Goal: Task Accomplishment & Management: Complete application form

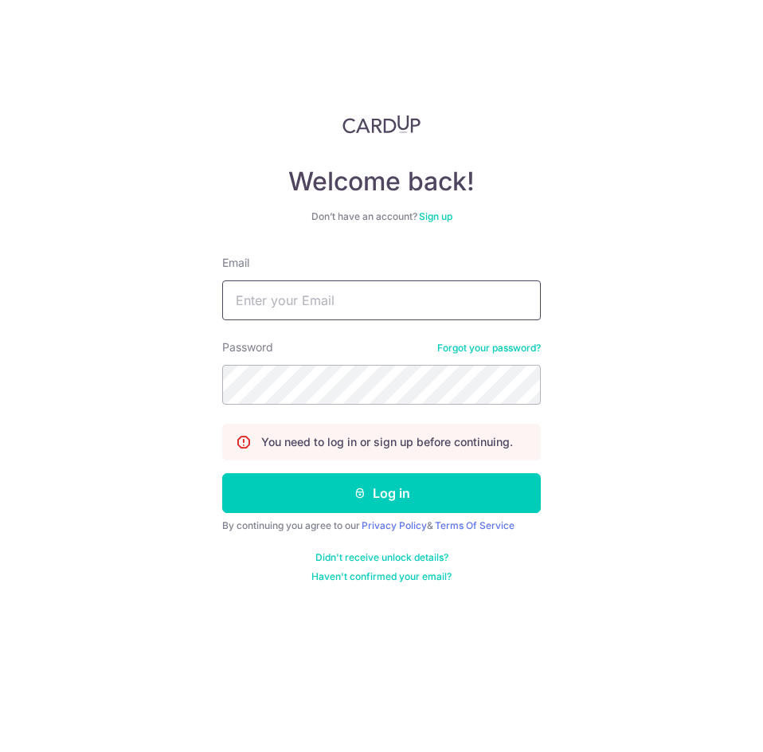
click at [339, 304] on input "Email" at bounding box center [381, 300] width 319 height 40
type input "szetatong@gmail.com"
click at [222, 473] on button "Log in" at bounding box center [381, 493] width 319 height 40
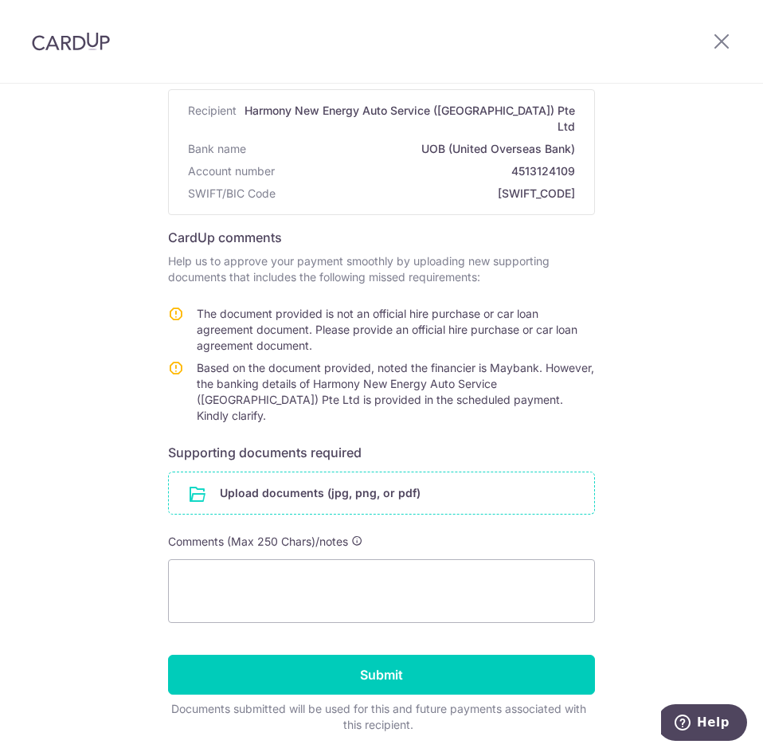
scroll to position [168, 0]
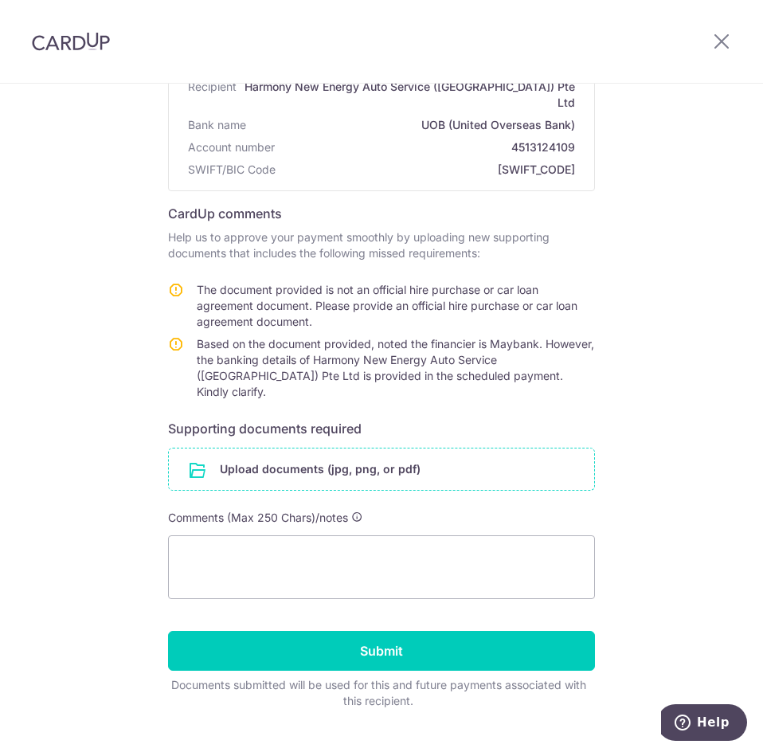
click at [296, 449] on input "file" at bounding box center [381, 469] width 425 height 41
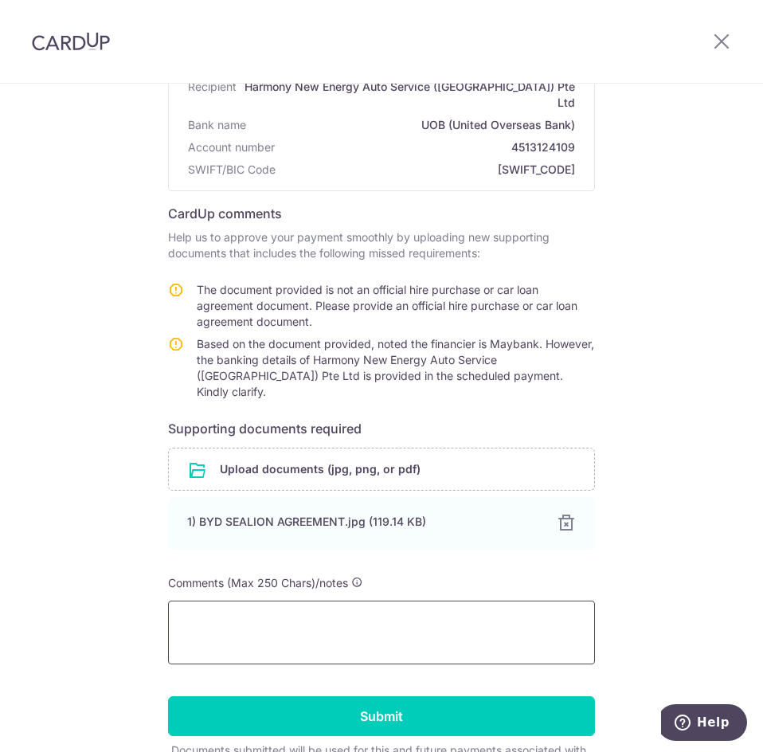
click at [300, 601] on textarea at bounding box center [381, 633] width 427 height 64
click at [369, 601] on textarea "Dear Team," at bounding box center [381, 633] width 427 height 64
click at [227, 613] on textarea "Dear Team, the" at bounding box center [381, 633] width 427 height 64
click at [221, 620] on textarea "Dear Team, the" at bounding box center [381, 633] width 427 height 64
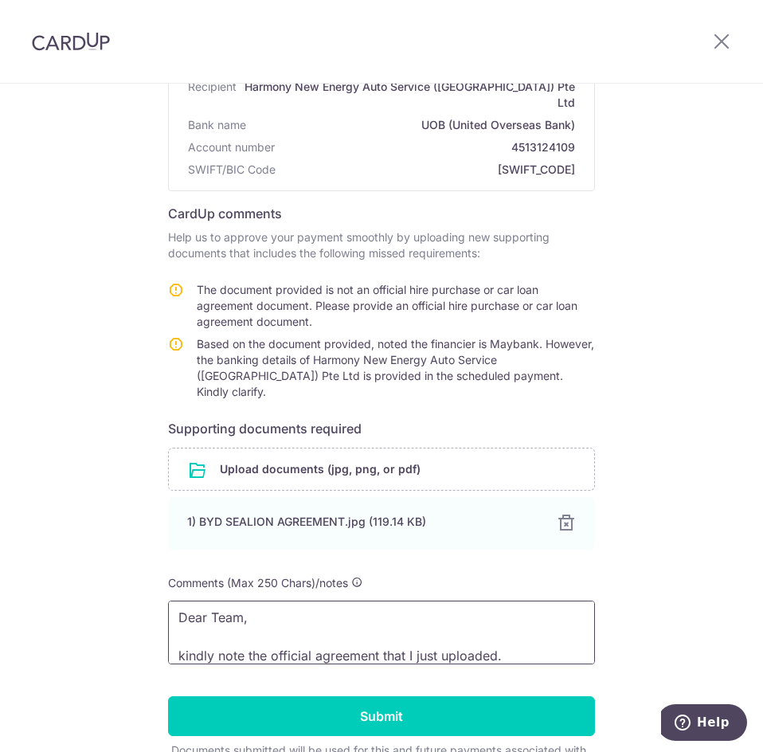
click at [530, 626] on textarea "Dear Team, kindly note the official agreement that I just uploaded." at bounding box center [381, 633] width 427 height 64
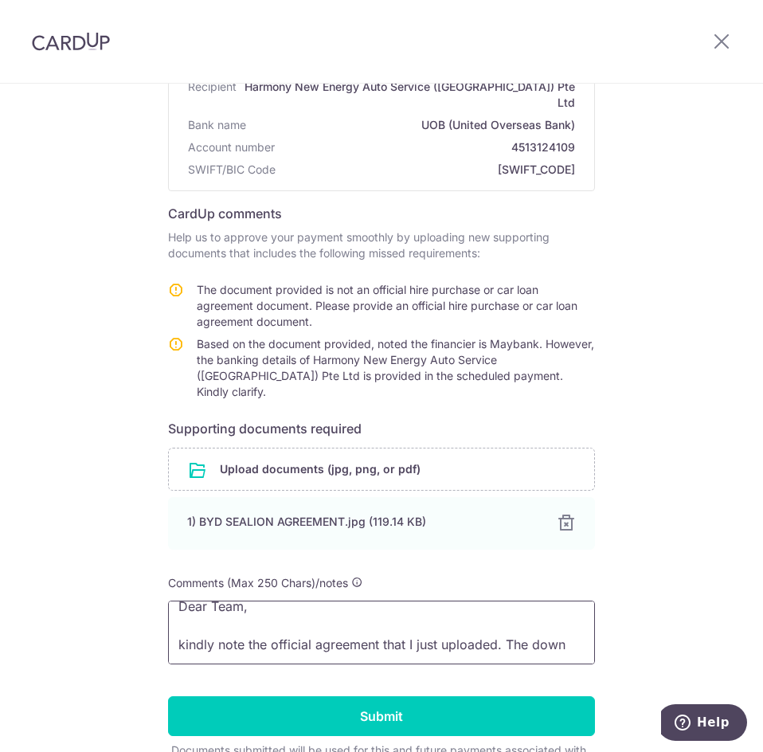
scroll to position [14, 0]
click at [176, 608] on textarea "Dear Team, kindly note the official agreement that I just uploaded." at bounding box center [381, 633] width 427 height 64
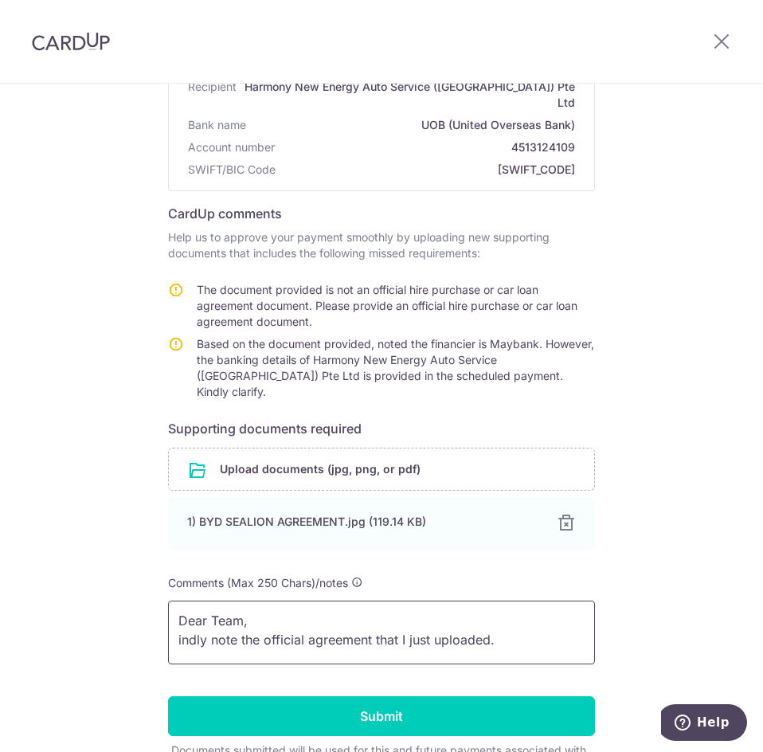
scroll to position [0, 0]
click at [513, 609] on textarea "Dear Team, Kindly note the official agreement that I just uploaded." at bounding box center [381, 633] width 427 height 64
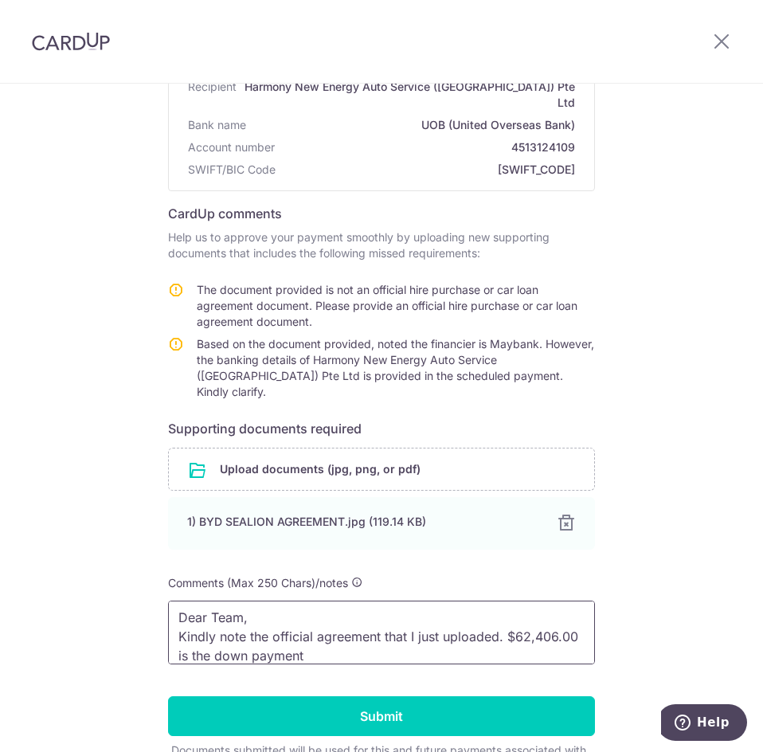
click at [388, 623] on textarea "Dear Team, Kindly note the official agreement that I just uploaded. $62,406.00 …" at bounding box center [381, 633] width 427 height 64
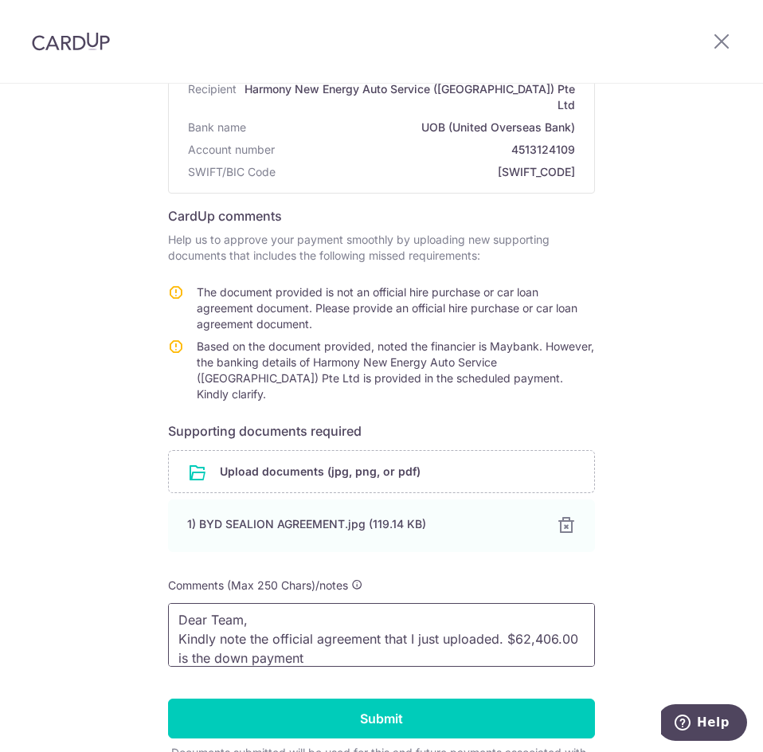
scroll to position [233, 0]
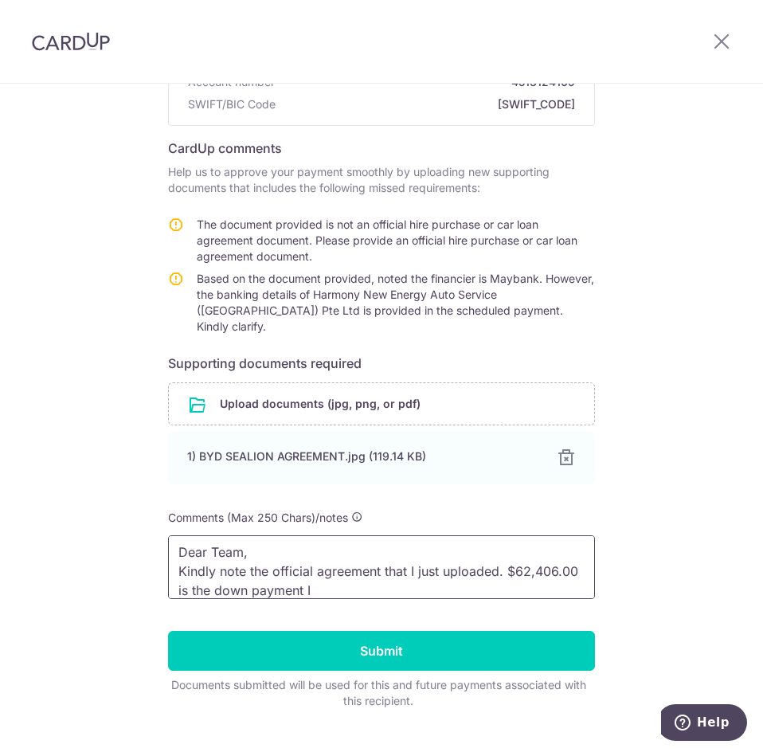
click at [291, 535] on textarea "Dear Team, Kindly note the official agreement that I just uploaded. $62,406.00 …" at bounding box center [381, 567] width 427 height 64
drag, startPoint x: 383, startPoint y: 557, endPoint x: 537, endPoint y: 575, distance: 154.9
click at [387, 557] on textarea "Dear Team, apologies for the confusion. Kindly note the official agreement that…" at bounding box center [381, 567] width 427 height 64
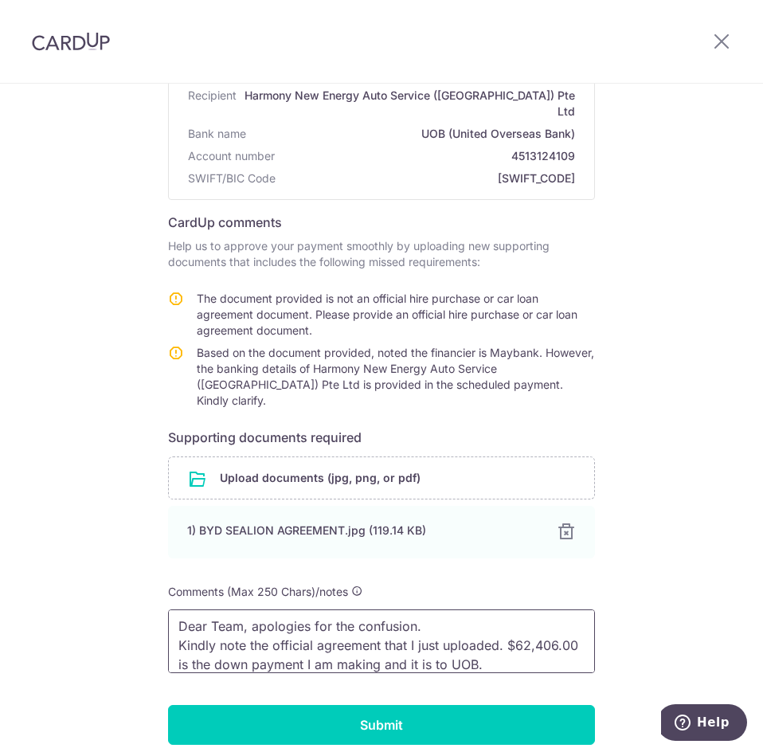
scroll to position [22, 0]
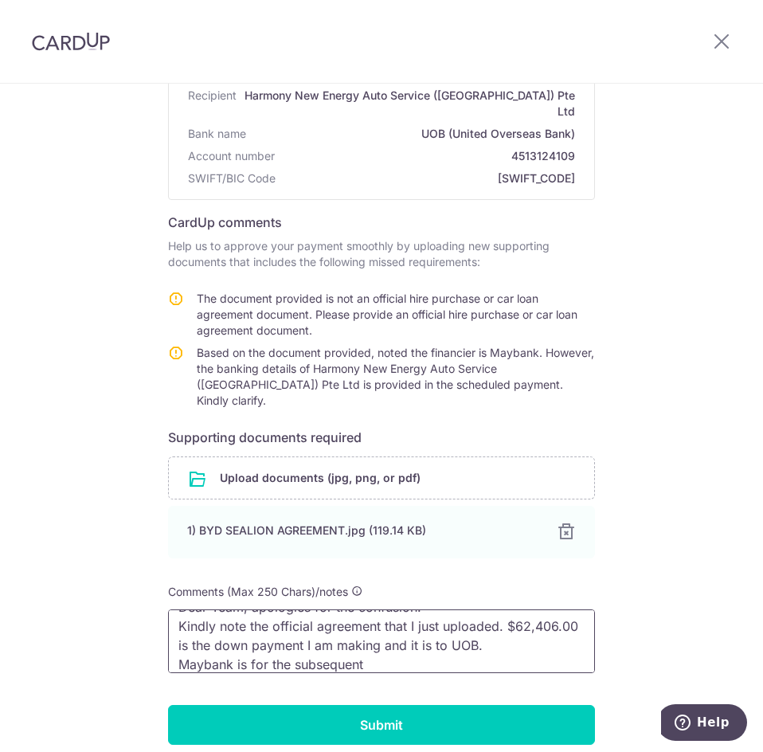
click at [504, 631] on textarea "Dear Team, apologies for the confusion. Kindly note the official agreement that…" at bounding box center [381, 641] width 427 height 64
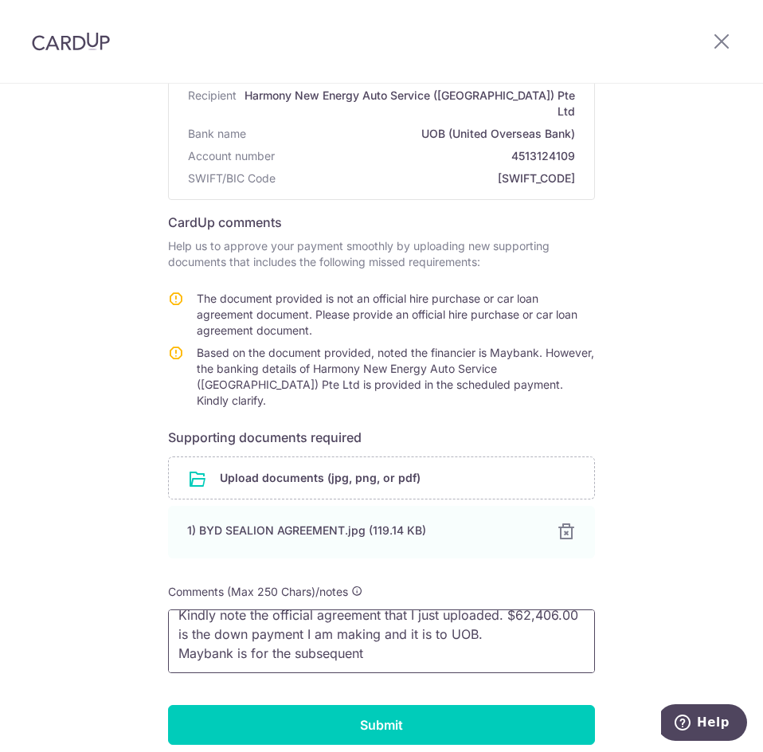
drag, startPoint x: 452, startPoint y: 613, endPoint x: 564, endPoint y: 649, distance: 117.9
click at [564, 649] on form "Recipient details Recipient Harmony New Energy Auto Service (Singapore) Pte Ltd…" at bounding box center [381, 409] width 427 height 747
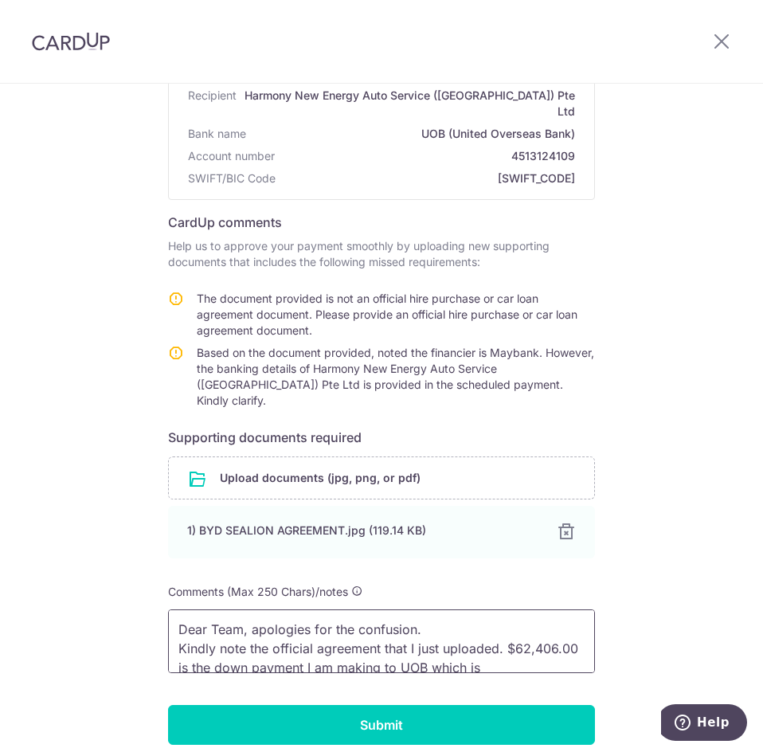
scroll to position [53, 0]
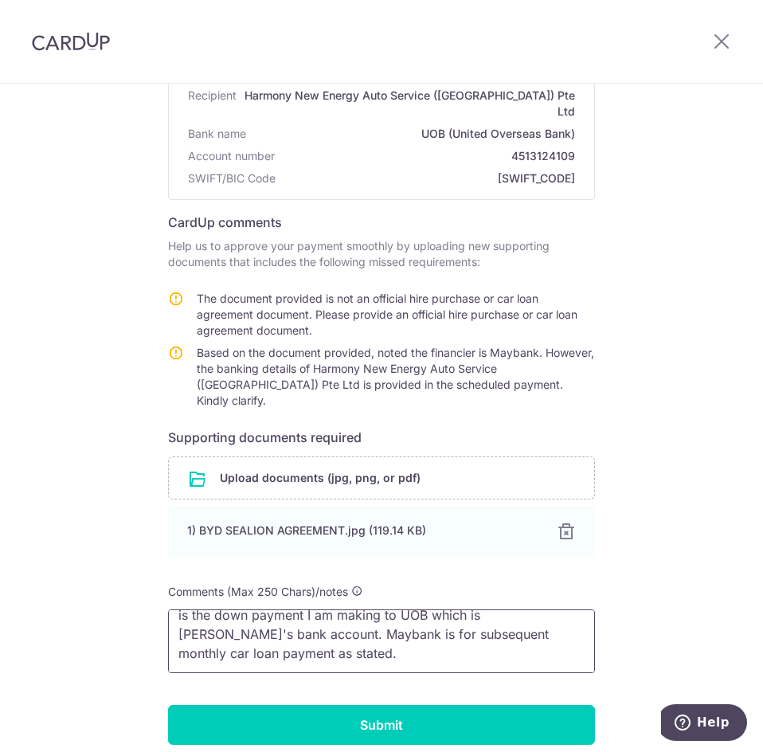
click at [286, 609] on textarea "Dear Team, apologies for the confusion. Kindly note the official agreement that…" at bounding box center [381, 641] width 427 height 64
click at [351, 622] on textarea "Dear Team, apologies for the confusion. Kindly note the official agreement that…" at bounding box center [381, 641] width 427 height 64
drag, startPoint x: 364, startPoint y: 625, endPoint x: 337, endPoint y: 625, distance: 27.1
click at [337, 625] on textarea "Dear Team, apologies for the confusion. Kindly note the official agreement that…" at bounding box center [381, 641] width 427 height 64
click at [410, 611] on textarea "Dear Team, apologies for the confusion. Kindly note the official agreement that…" at bounding box center [381, 641] width 427 height 64
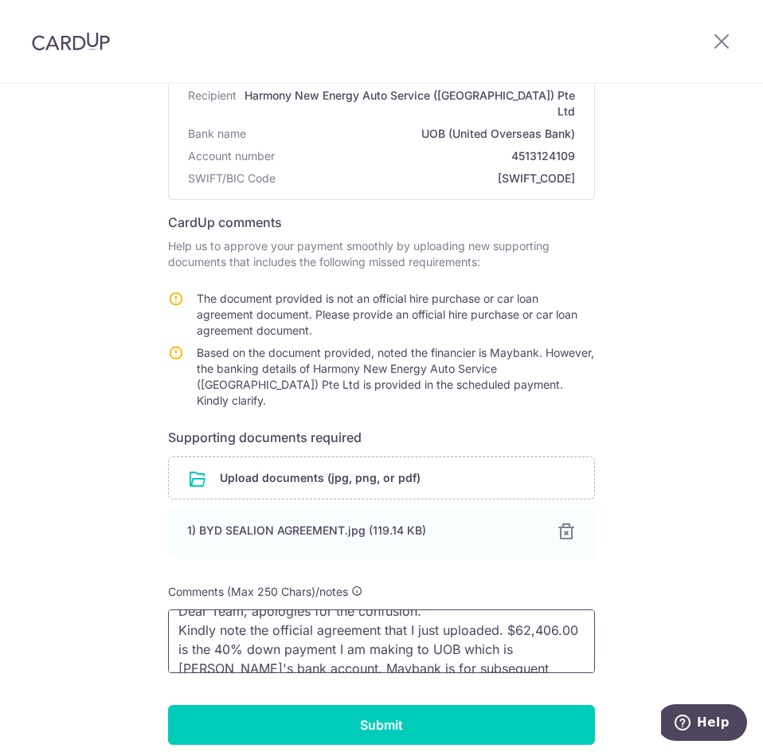
scroll to position [0, 0]
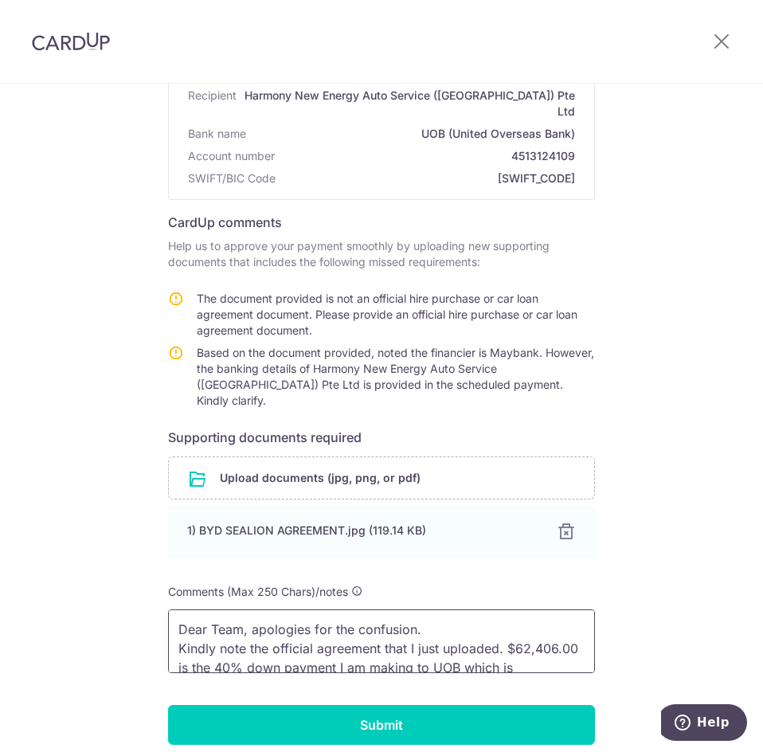
click at [174, 613] on textarea "Dear Team, apologies for the confusion. Kindly note the official agreement that…" at bounding box center [381, 641] width 427 height 64
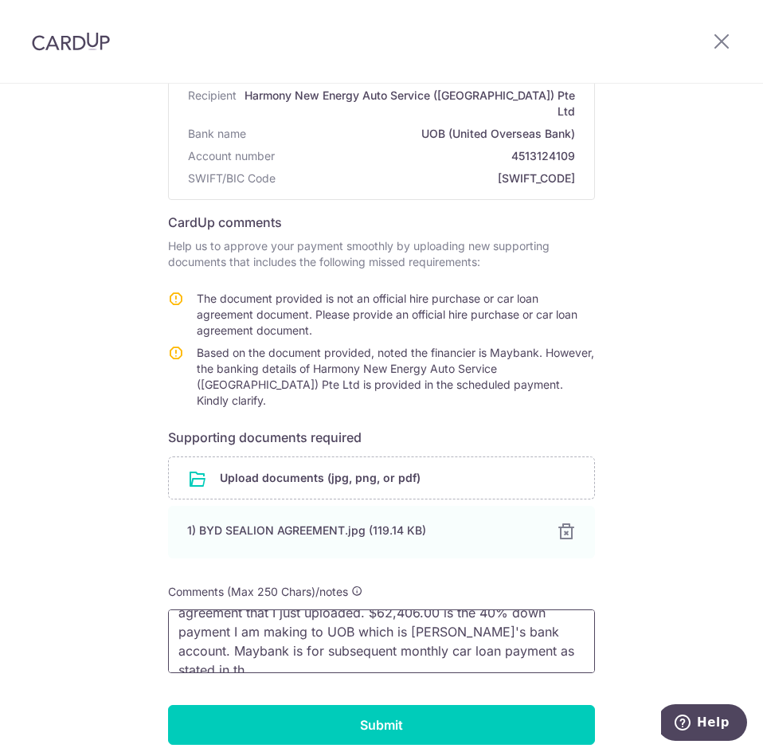
scroll to position [53, 0]
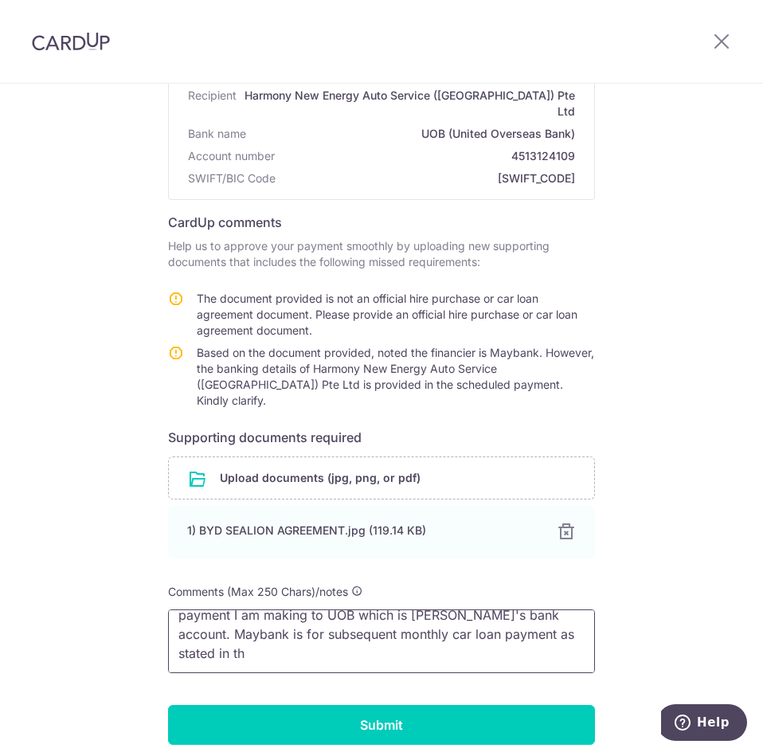
click at [240, 625] on textarea "Dear Team, apologies for the confusion. Kindly note the official agreement that…" at bounding box center [381, 641] width 427 height 64
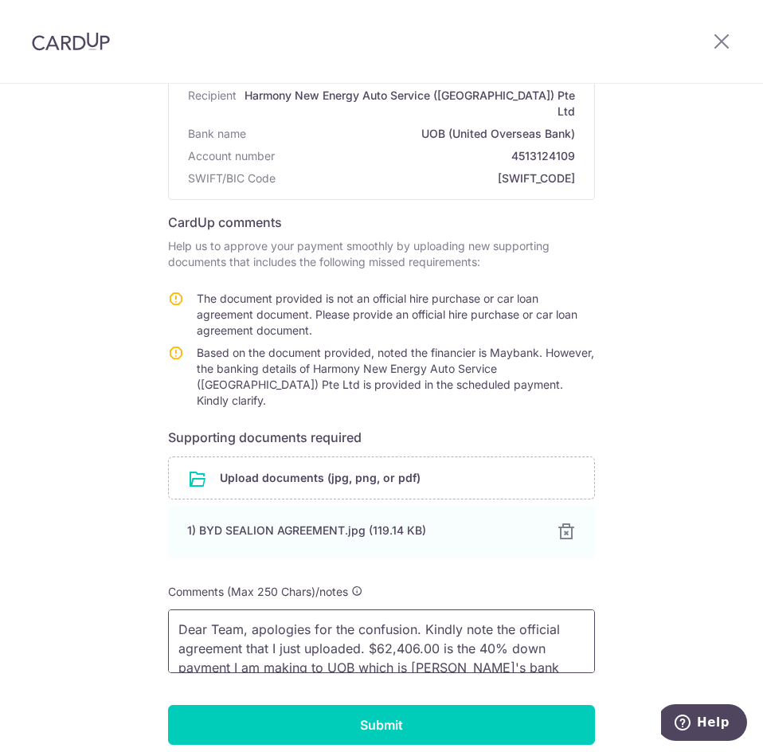
scroll to position [33, 0]
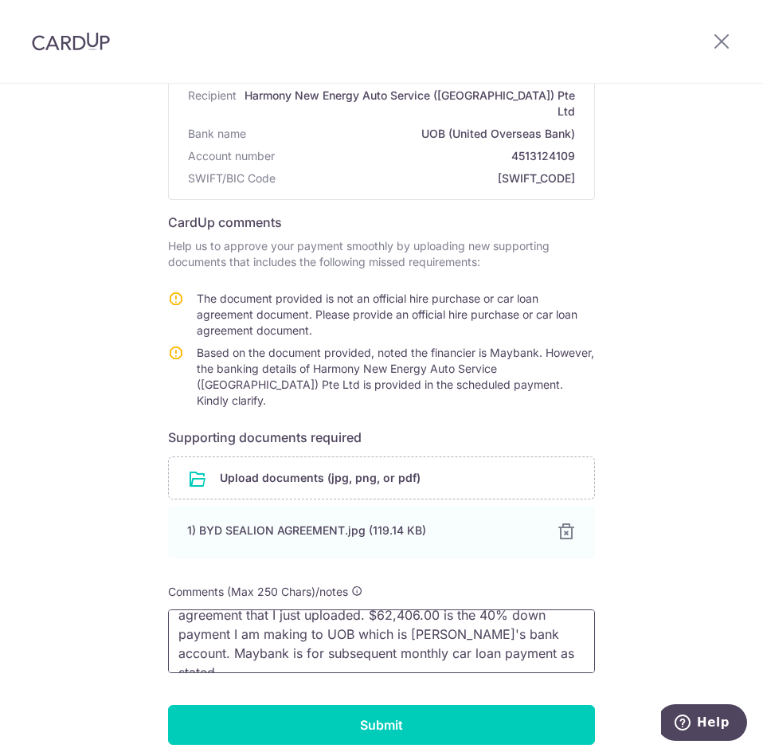
type textarea "Dear Team, apologies for the confusion. Kindly note the official agreement that…"
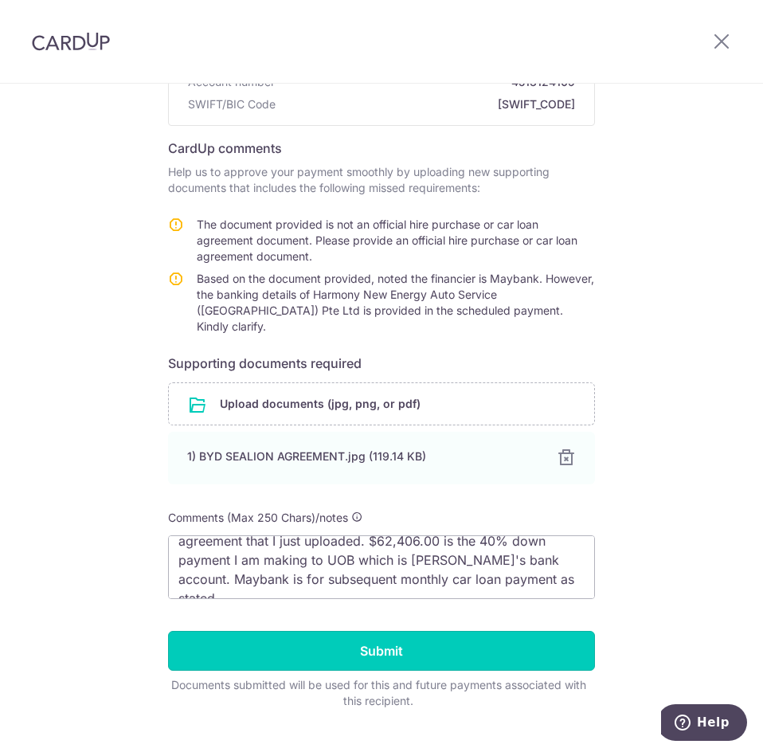
click at [437, 631] on input "Submit" at bounding box center [381, 651] width 427 height 40
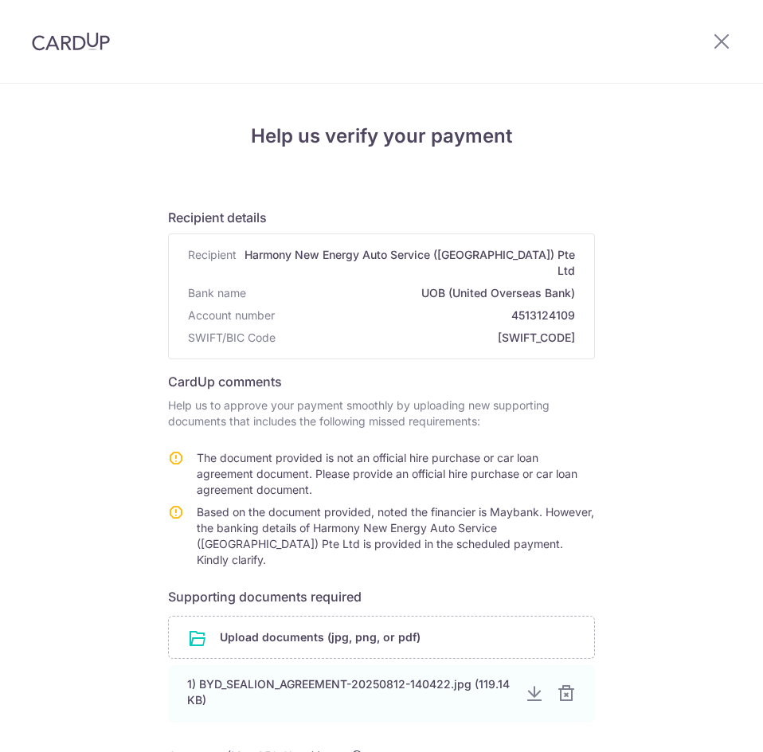
scroll to position [190, 0]
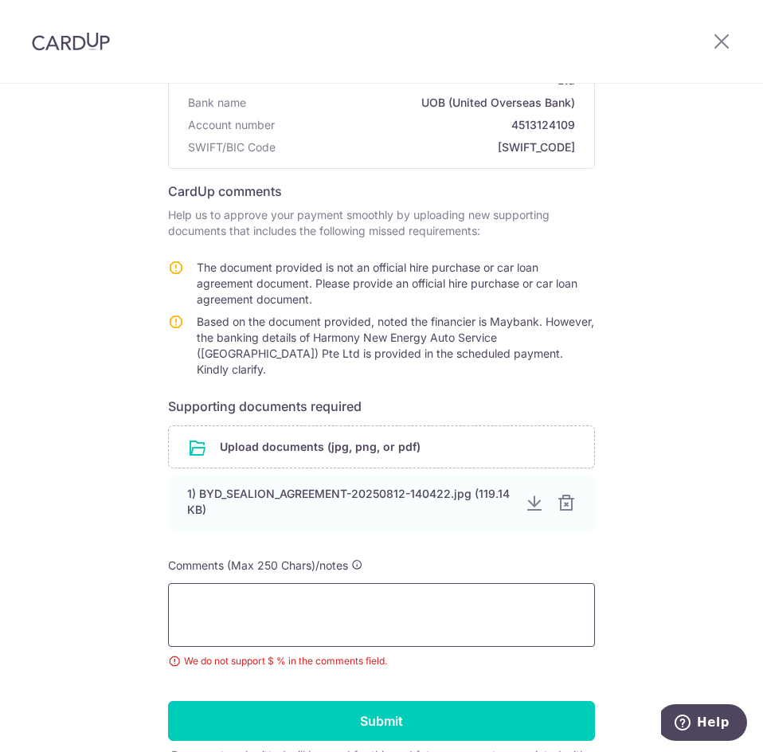
click at [378, 583] on textarea at bounding box center [381, 615] width 427 height 64
click at [259, 598] on textarea "Dear Team. Apologies for the confusion. I have uploaded the official" at bounding box center [381, 615] width 427 height 64
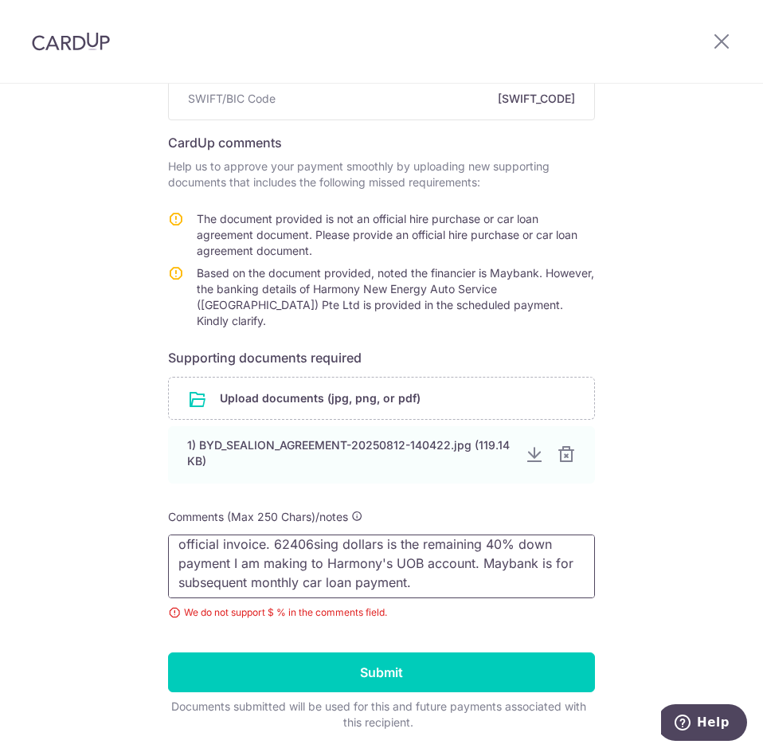
scroll to position [0, 0]
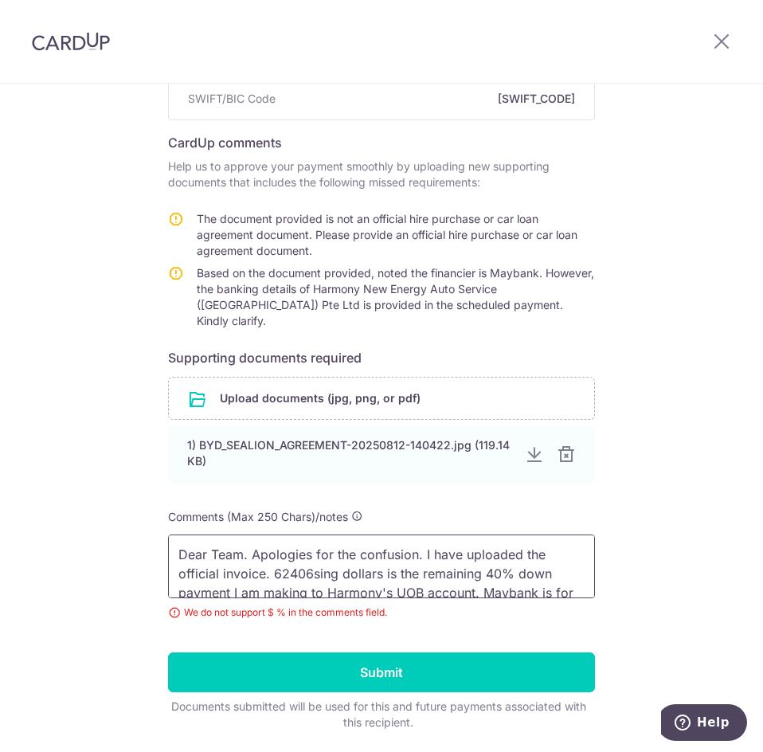
drag, startPoint x: 368, startPoint y: 551, endPoint x: 152, endPoint y: 515, distance: 218.9
click at [152, 515] on div "Help us verify your payment Recipient details Recipient Harmony New Energy Auto…" at bounding box center [381, 325] width 763 height 961
click at [307, 547] on textarea "Dear Team. Apologies for the confusion. I have uploaded the official invoice. 6…" at bounding box center [381, 567] width 427 height 64
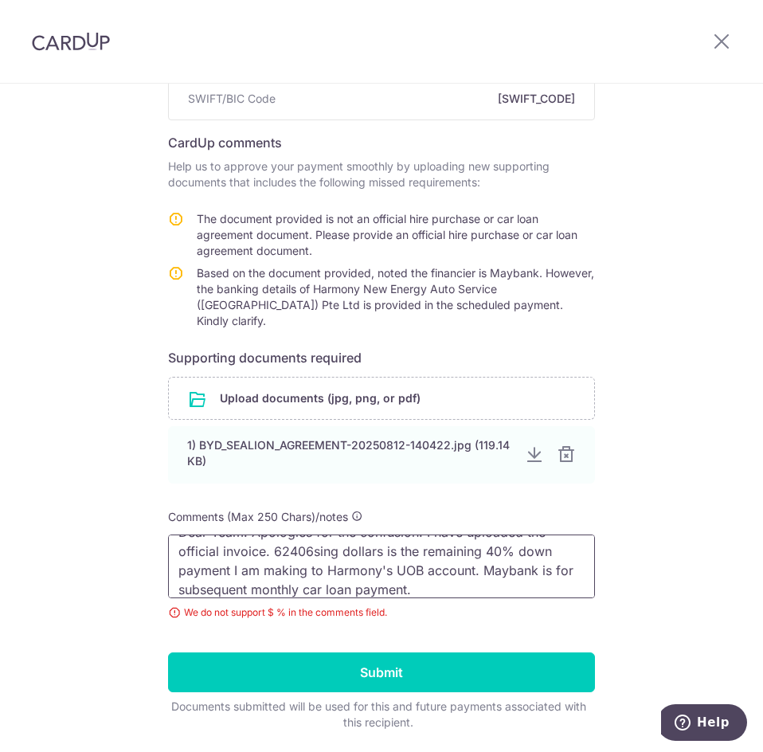
scroll to position [33, 0]
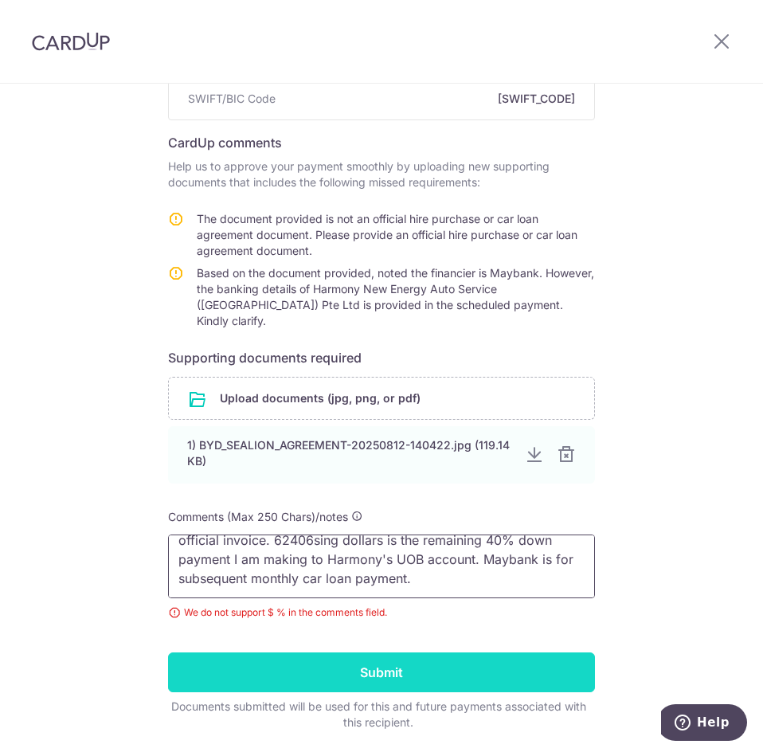
type textarea "Dear Team. Apologies for the confusion. I have uploaded the official invoice. 6…"
click at [391, 652] on input "Submit" at bounding box center [381, 672] width 427 height 40
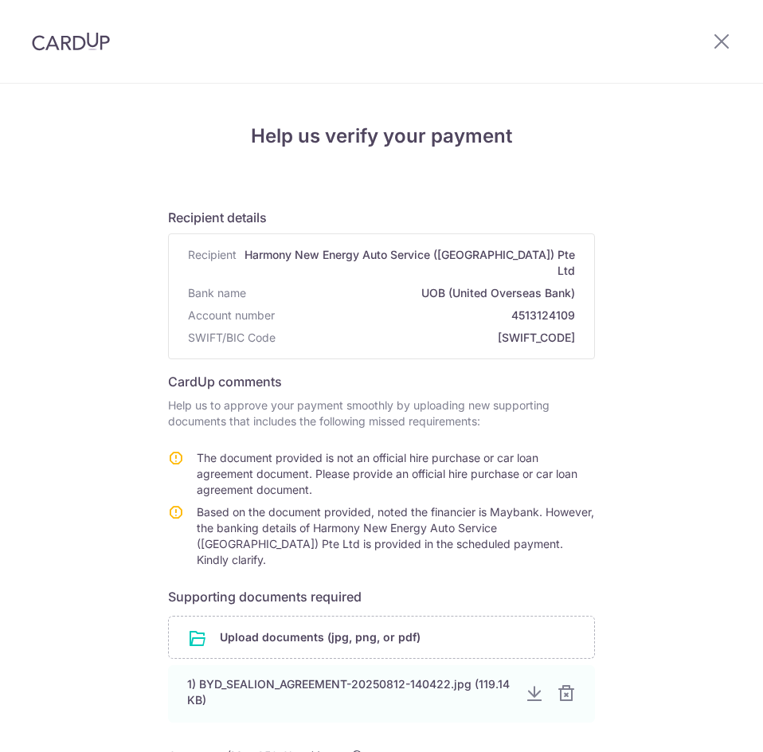
scroll to position [190, 0]
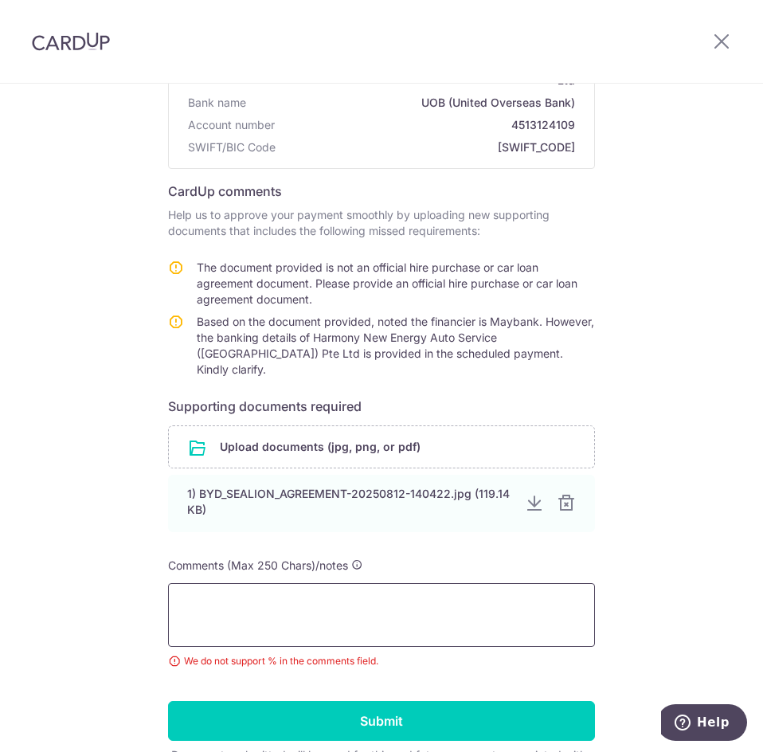
click at [284, 583] on textarea at bounding box center [381, 615] width 427 height 64
paste textarea "Dear Team. Apologies for the confusion. I have uploaded the official invoice. 6…"
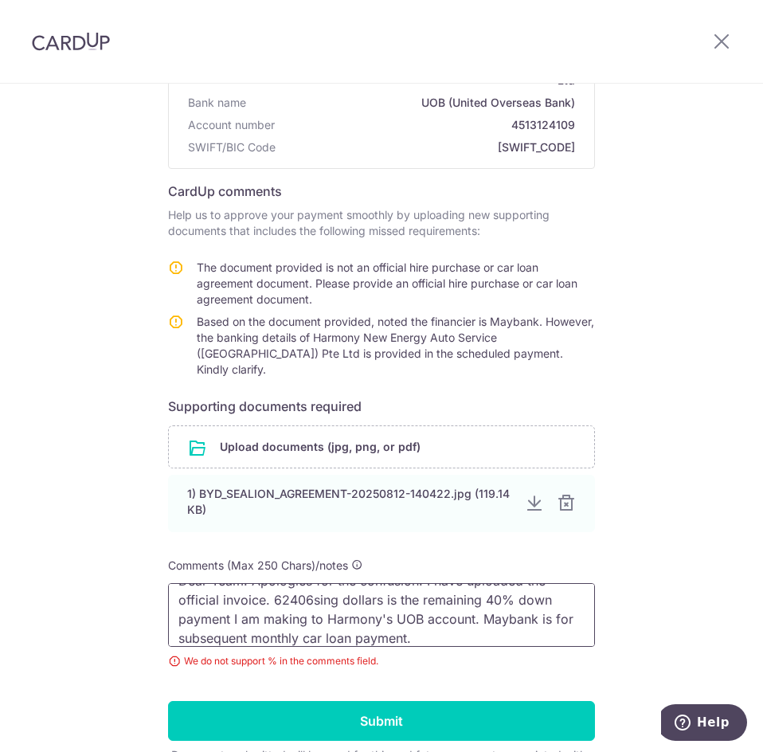
scroll to position [0, 0]
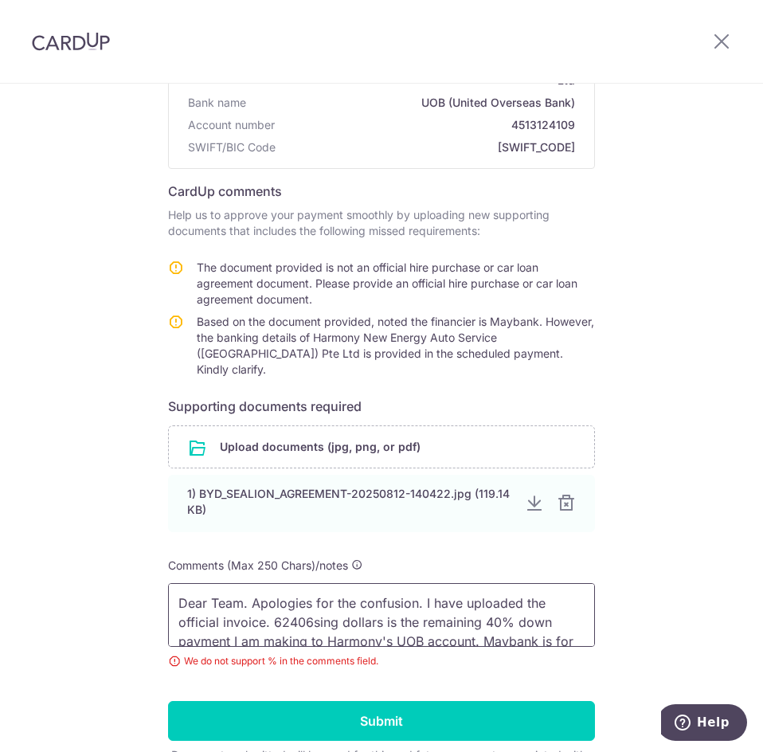
click at [500, 595] on textarea "Dear Team. Apologies for the confusion. I have uploaded the official invoice. 6…" at bounding box center [381, 615] width 427 height 64
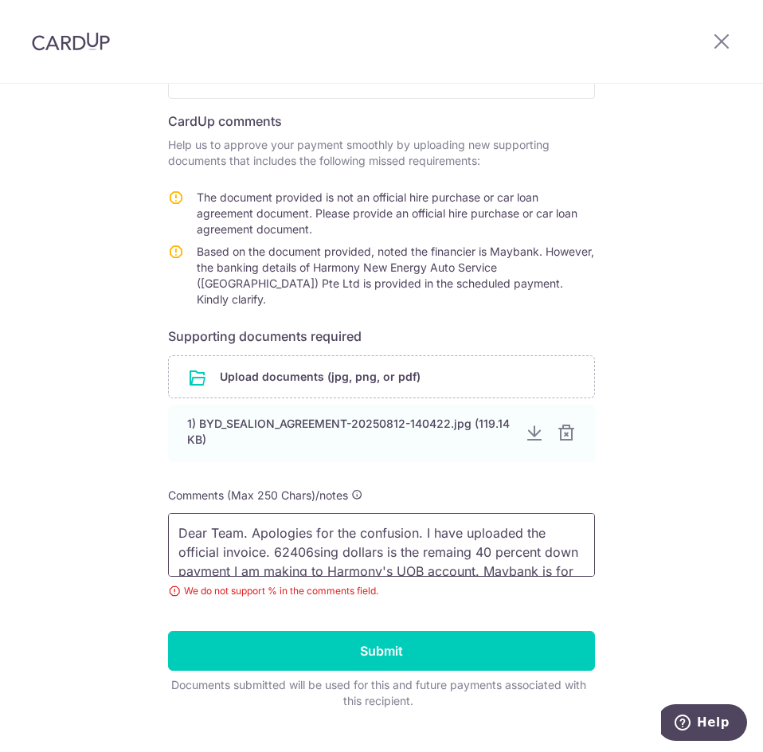
drag, startPoint x: 508, startPoint y: 527, endPoint x: 202, endPoint y: 506, distance: 307.5
click at [176, 513] on textarea "Dear Team. Apologies for the confusion. I have uploaded the official invoice. 6…" at bounding box center [381, 545] width 427 height 64
click at [449, 522] on textarea "Dear Team. Apologies for the confusion. I have uploaded the official invoice. 6…" at bounding box center [381, 545] width 427 height 64
click at [461, 519] on textarea "Dear Team. Apologies for the confusion. I have uploaded the official invoice. 6…" at bounding box center [381, 545] width 427 height 64
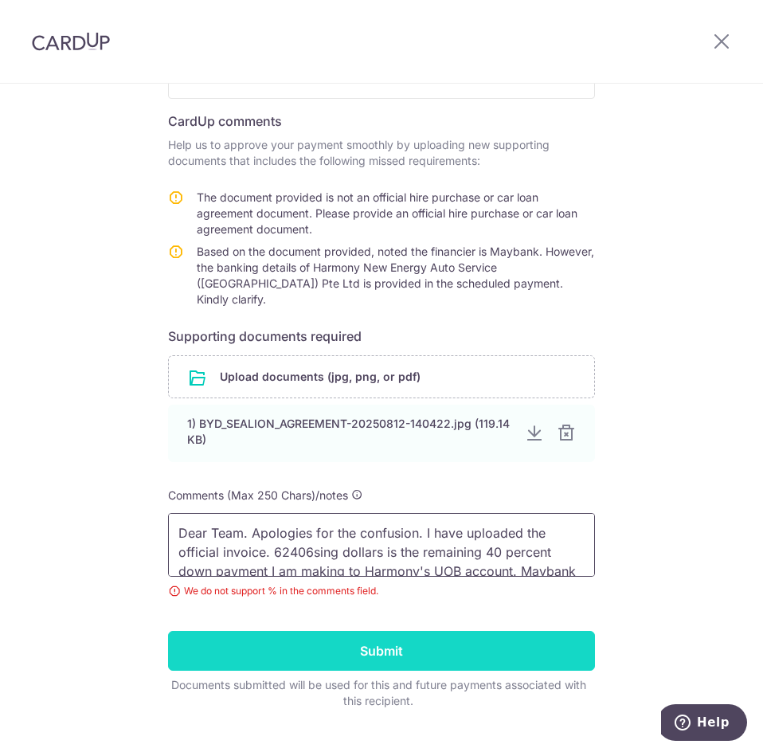
type textarea "Dear Team. Apologies for the confusion. I have uploaded the official invoice. 6…"
click at [410, 631] on input "Submit" at bounding box center [381, 651] width 427 height 40
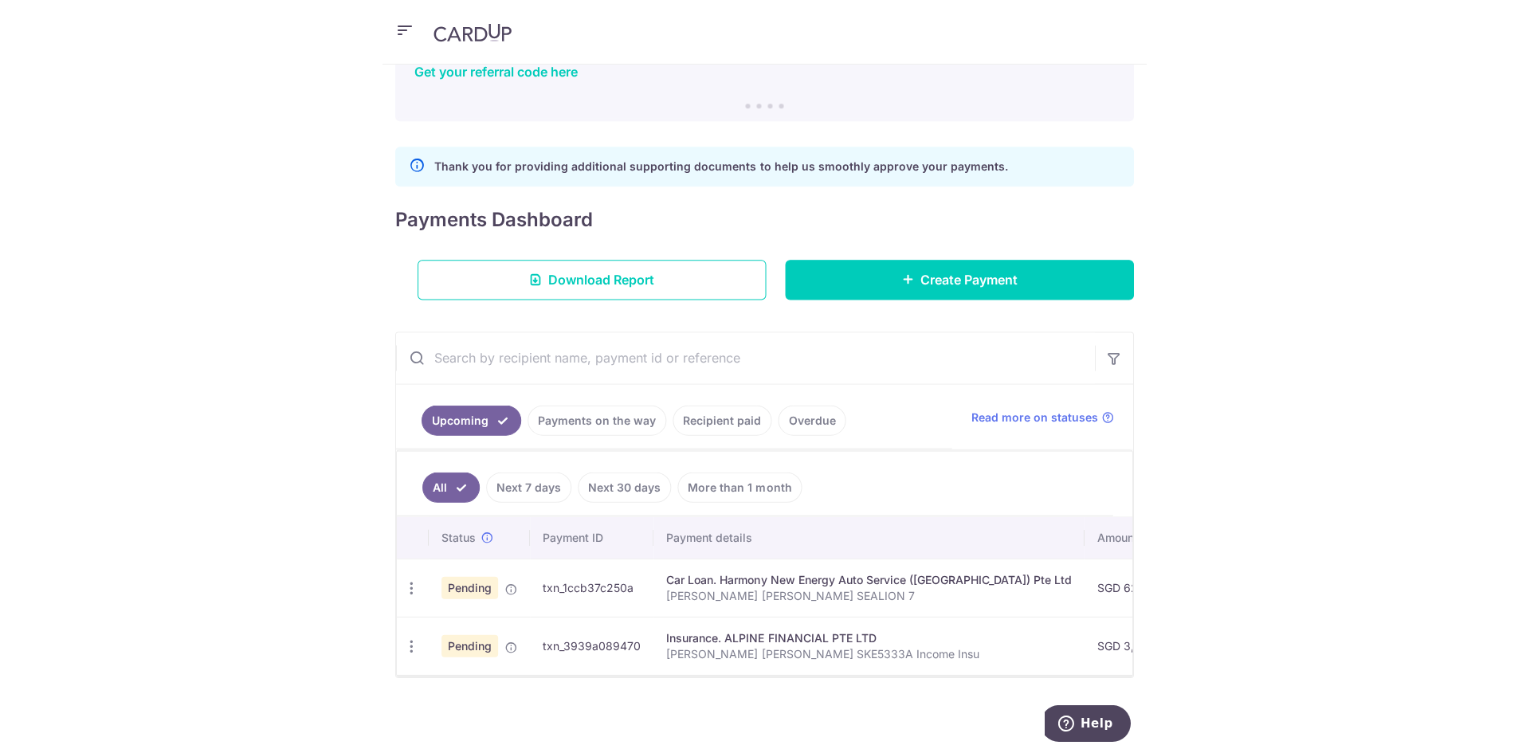
scroll to position [36, 0]
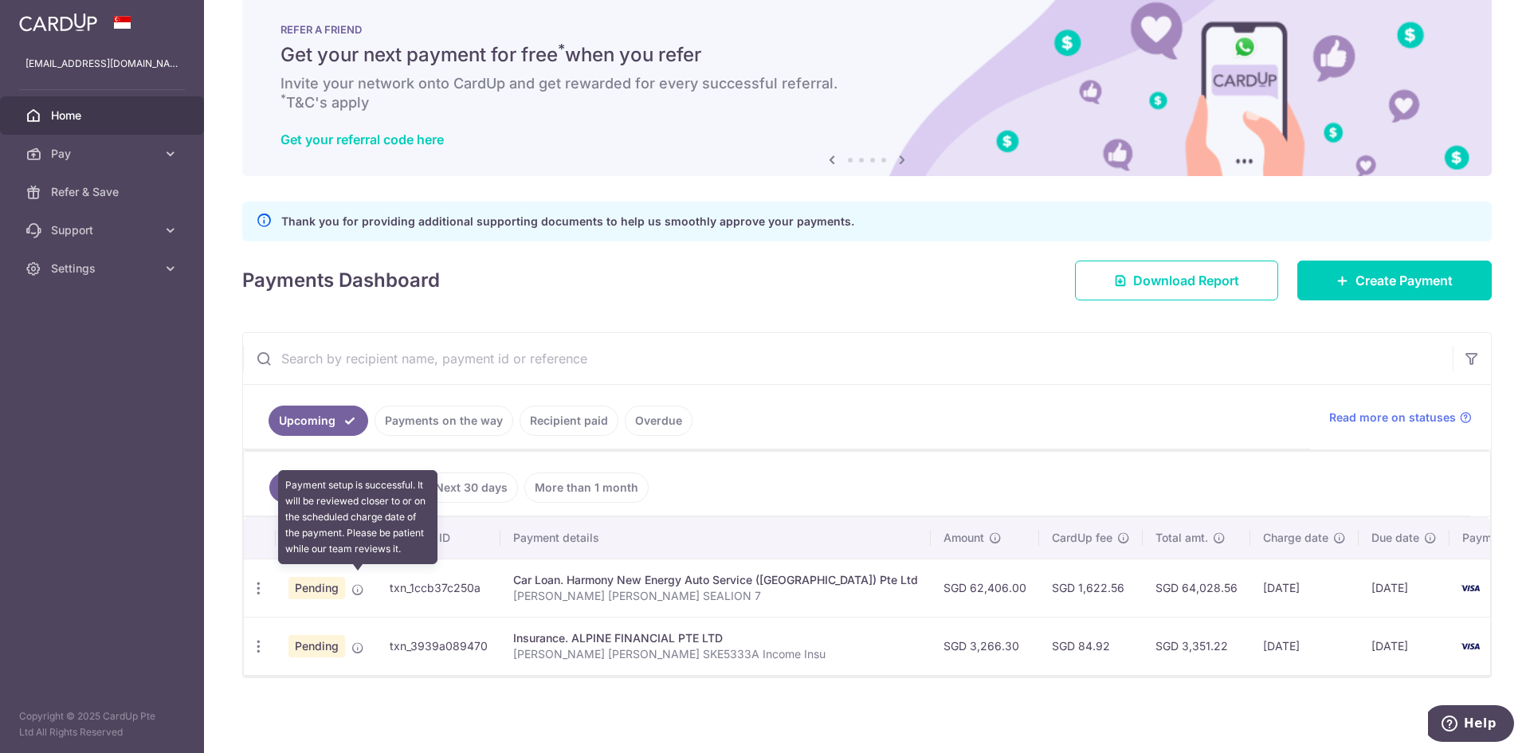
click at [360, 583] on icon at bounding box center [357, 589] width 13 height 13
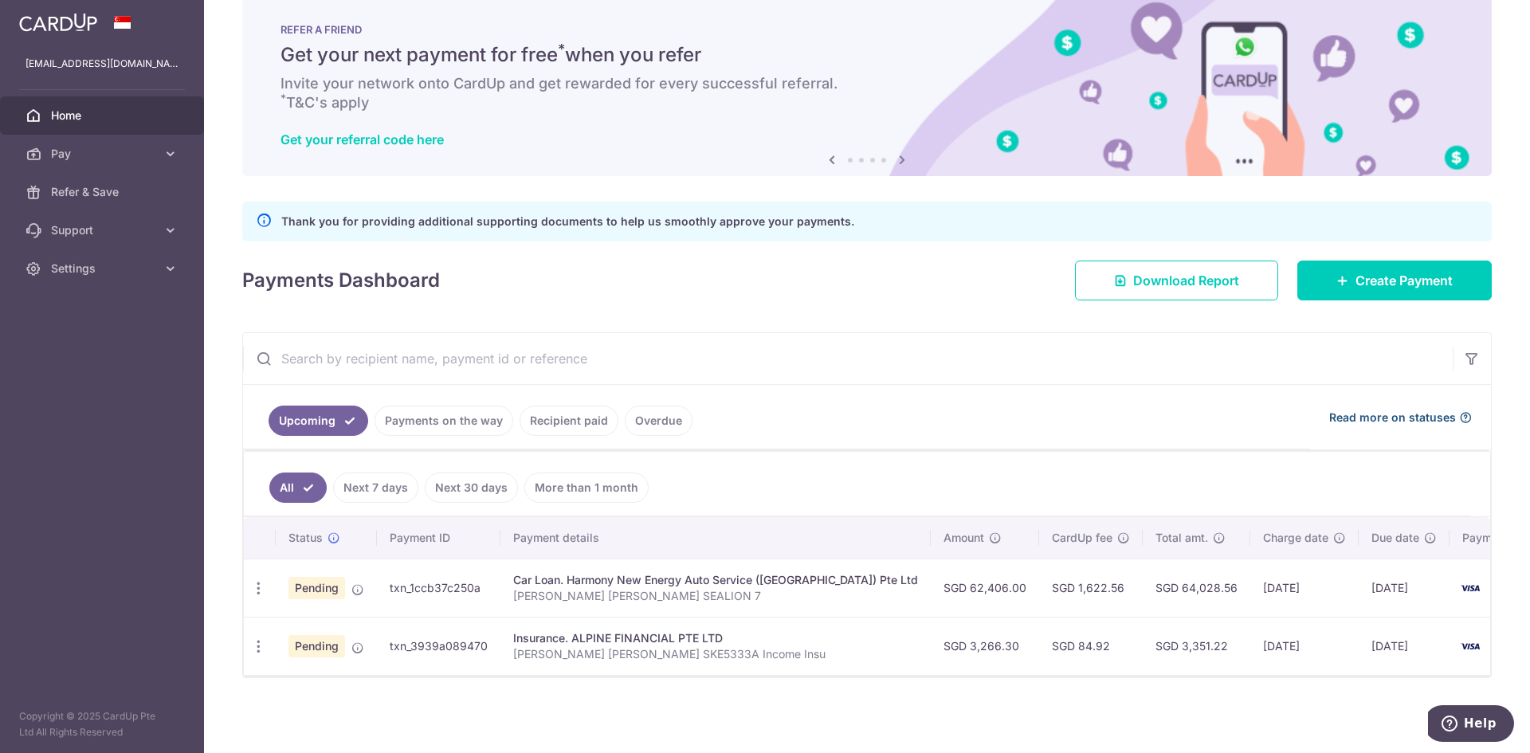
click at [762, 410] on span "Read more on statuses" at bounding box center [1392, 418] width 127 height 16
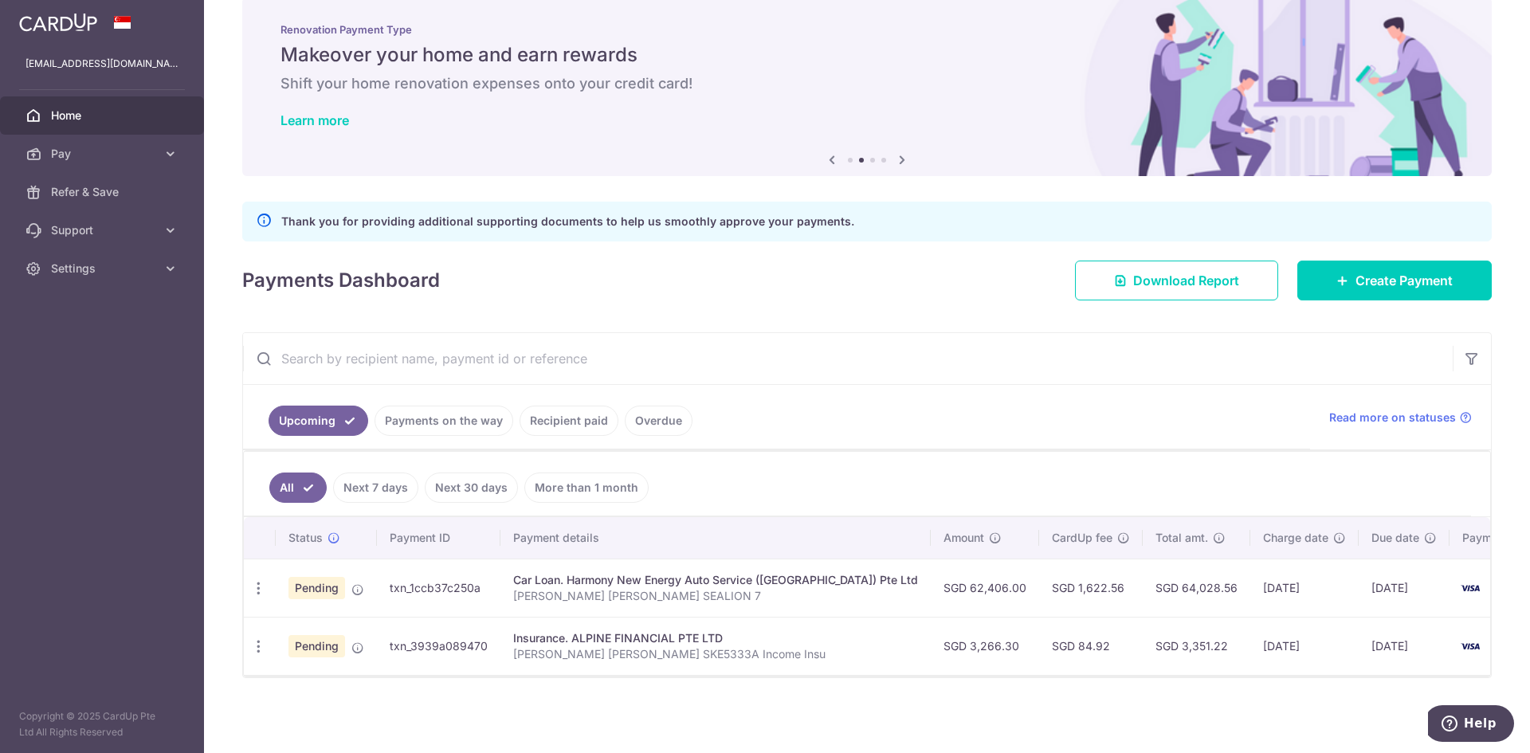
click at [87, 120] on span "Home" at bounding box center [103, 116] width 105 height 16
